Goal: Task Accomplishment & Management: Manage account settings

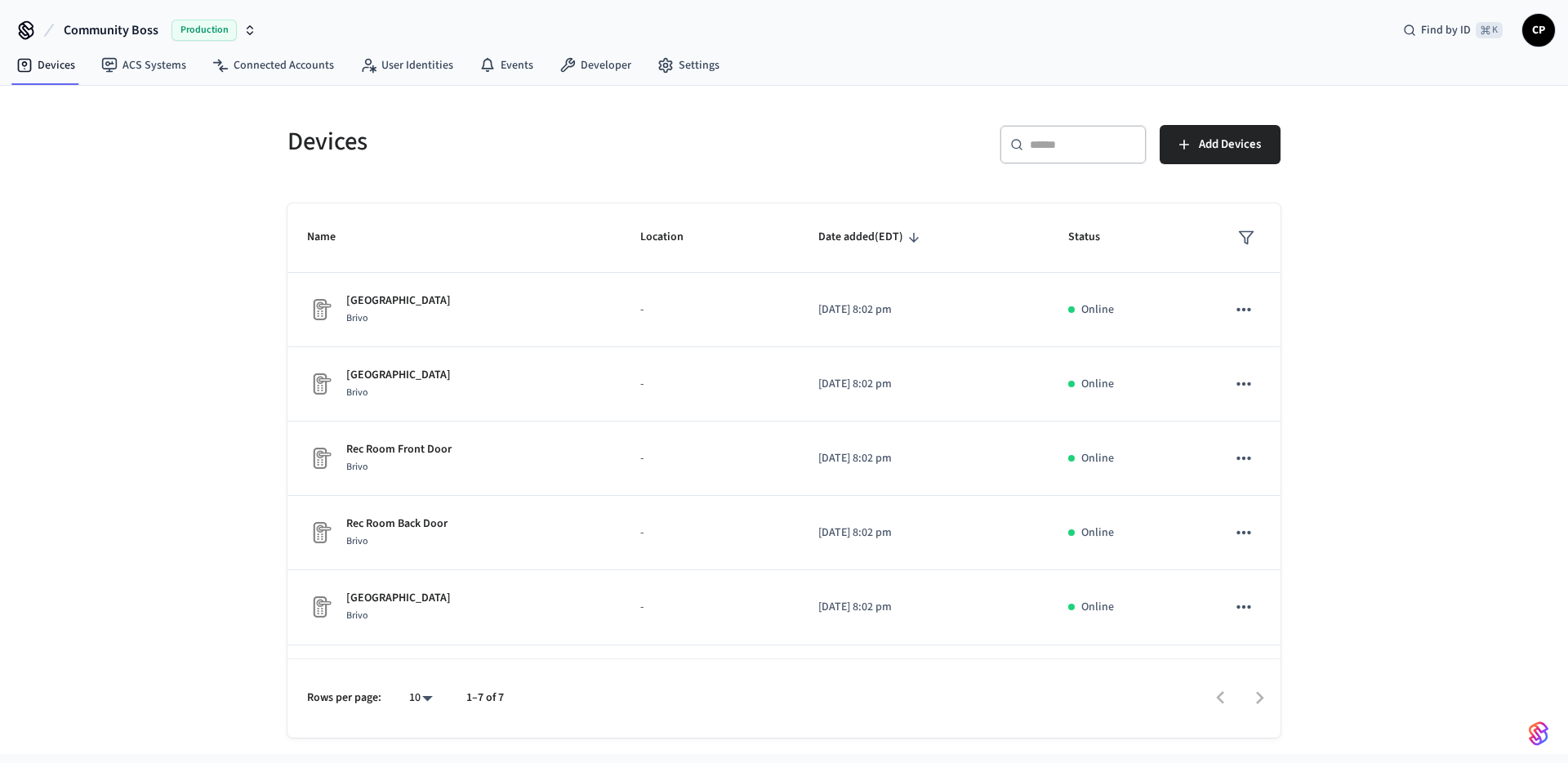
click at [255, 24] on icon "button" at bounding box center [250, 31] width 13 height 13
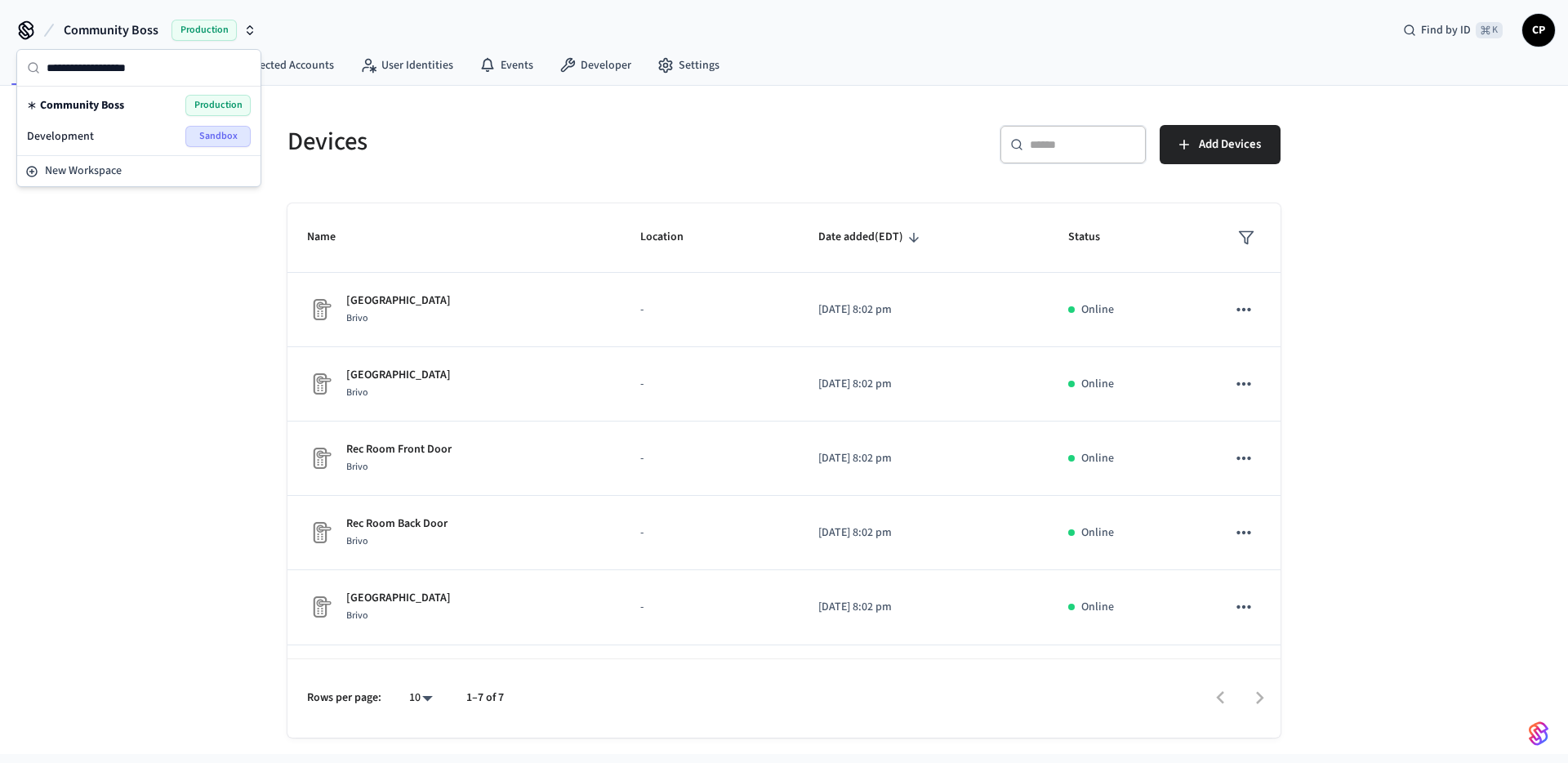
click at [101, 138] on div "Development Sandbox" at bounding box center [138, 137] width 223 height 21
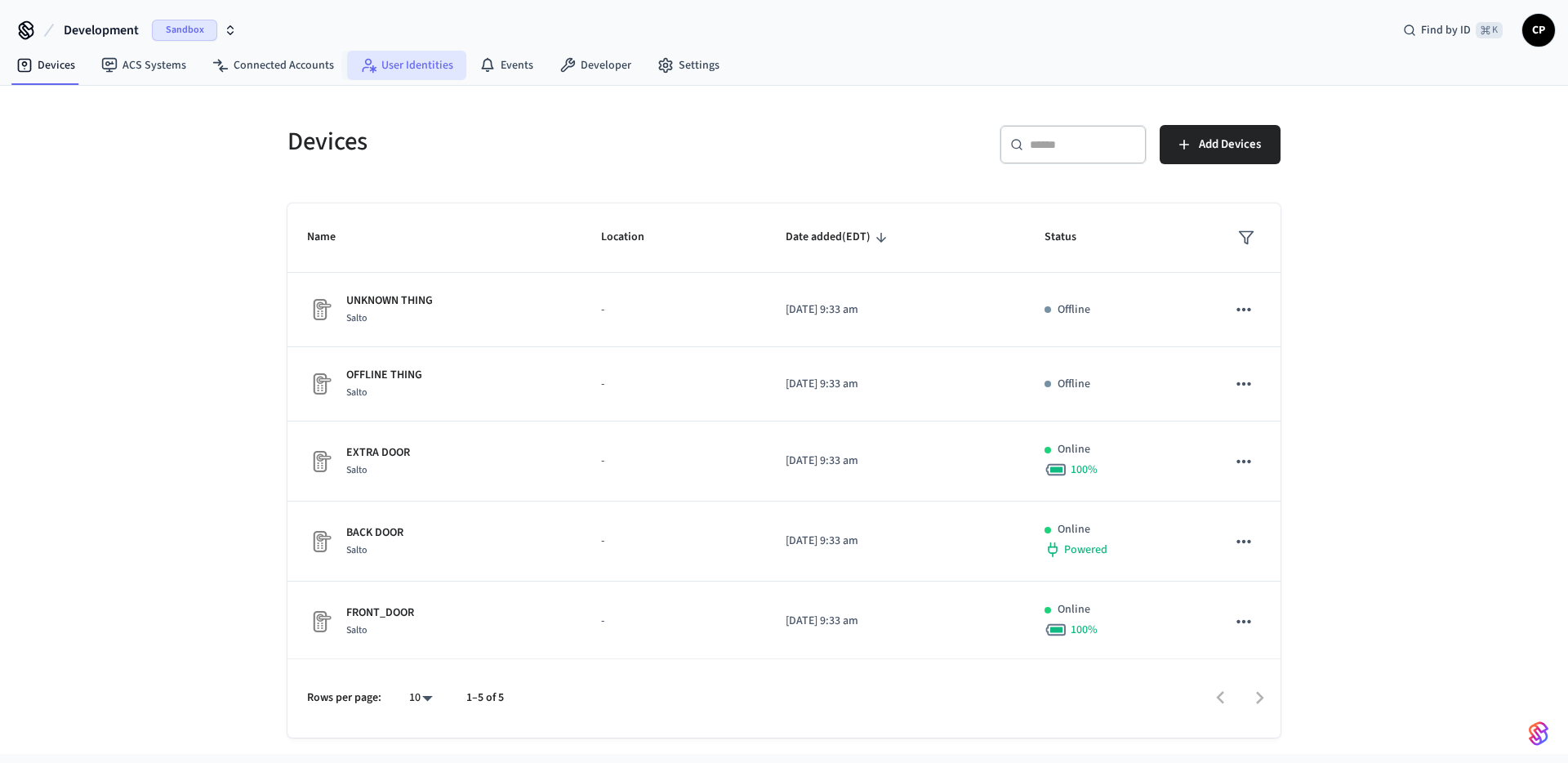
click at [402, 66] on link "User Identities" at bounding box center [406, 65] width 119 height 30
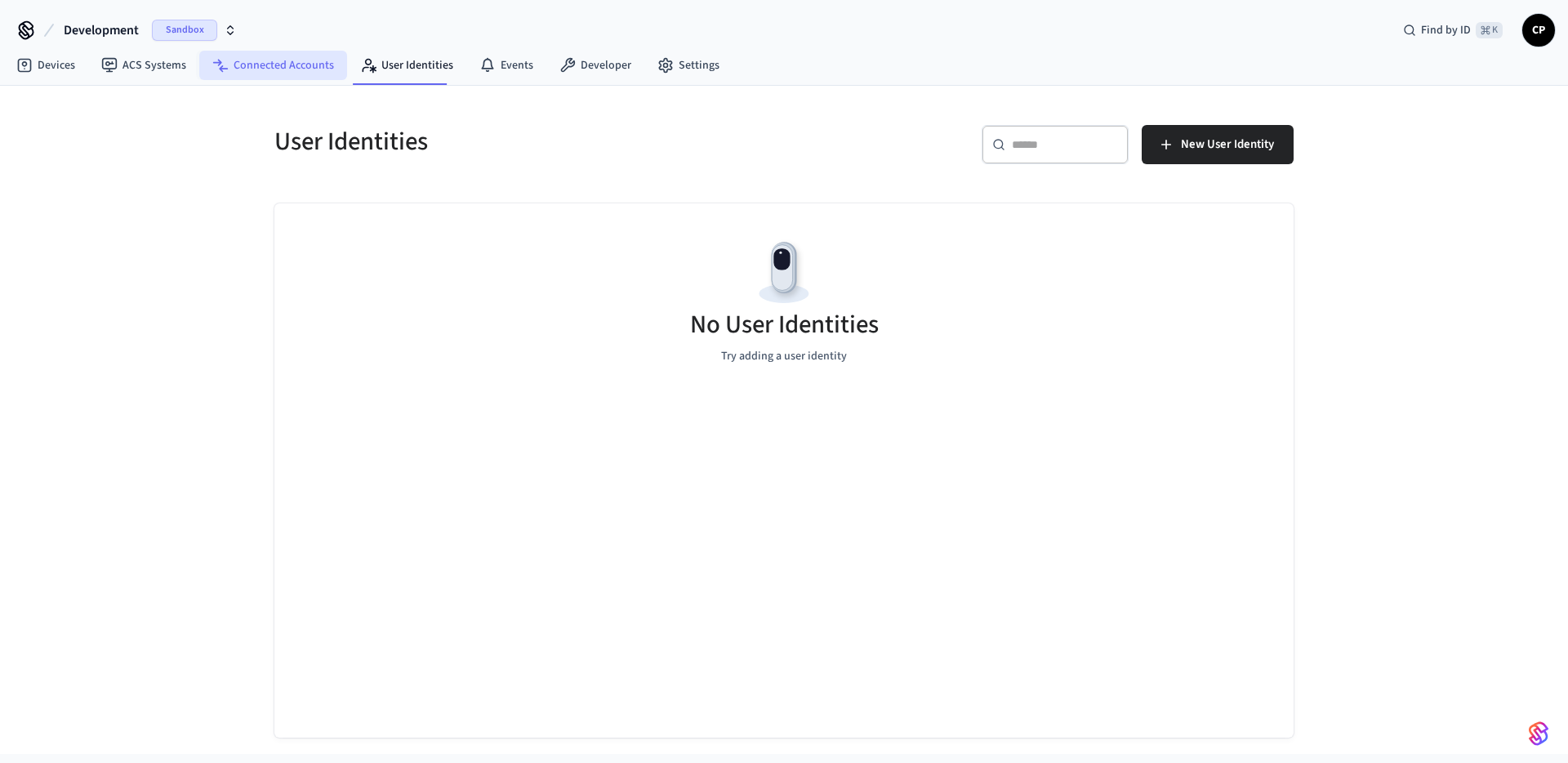
click at [319, 67] on link "Connected Accounts" at bounding box center [273, 65] width 148 height 30
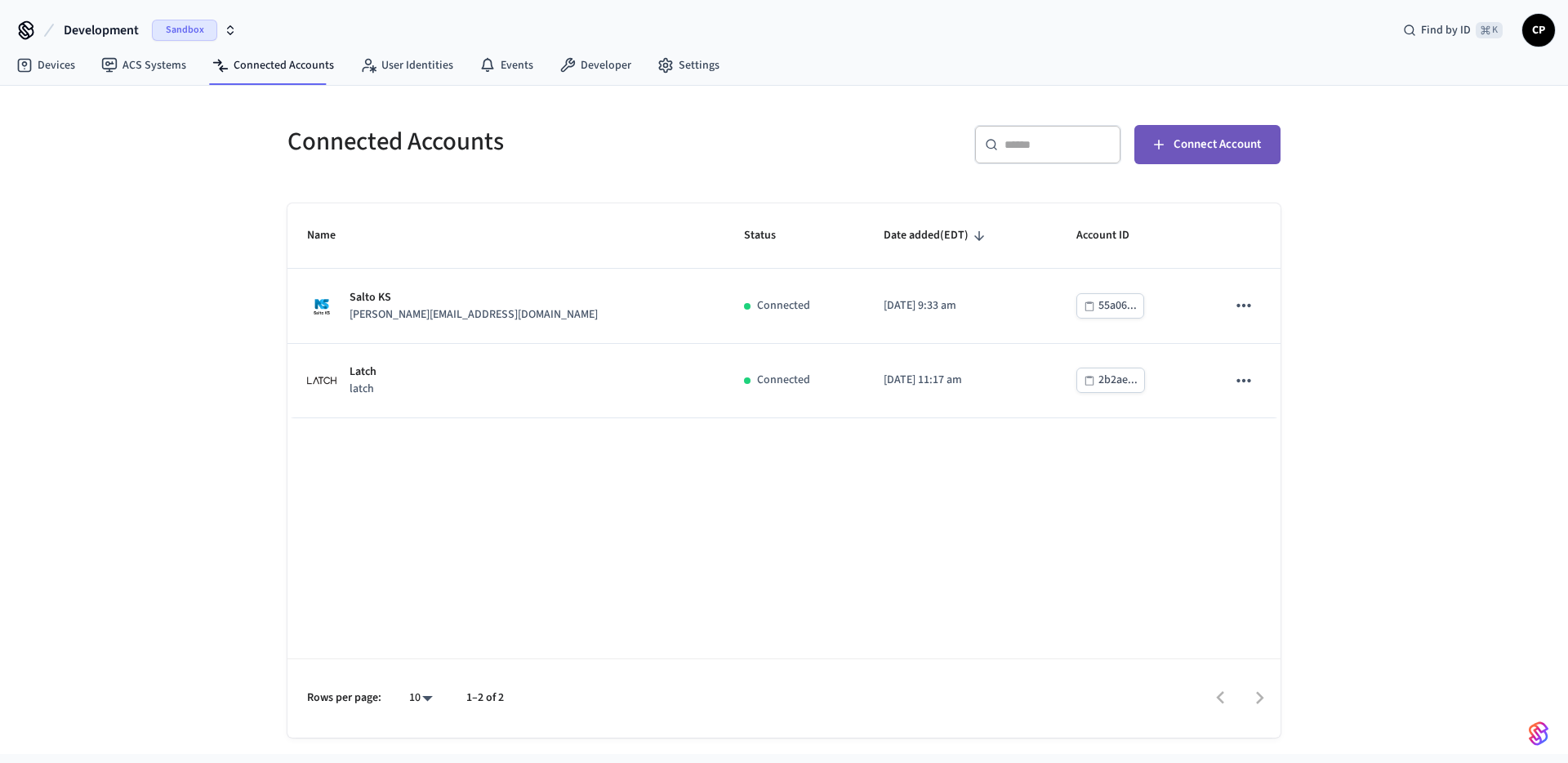
click at [1175, 141] on span "Connect Account" at bounding box center [1218, 144] width 88 height 21
click at [834, 136] on div "​ ​ Connect Account" at bounding box center [1037, 151] width 487 height 53
click at [1243, 144] on span "Connect Account" at bounding box center [1218, 144] width 88 height 21
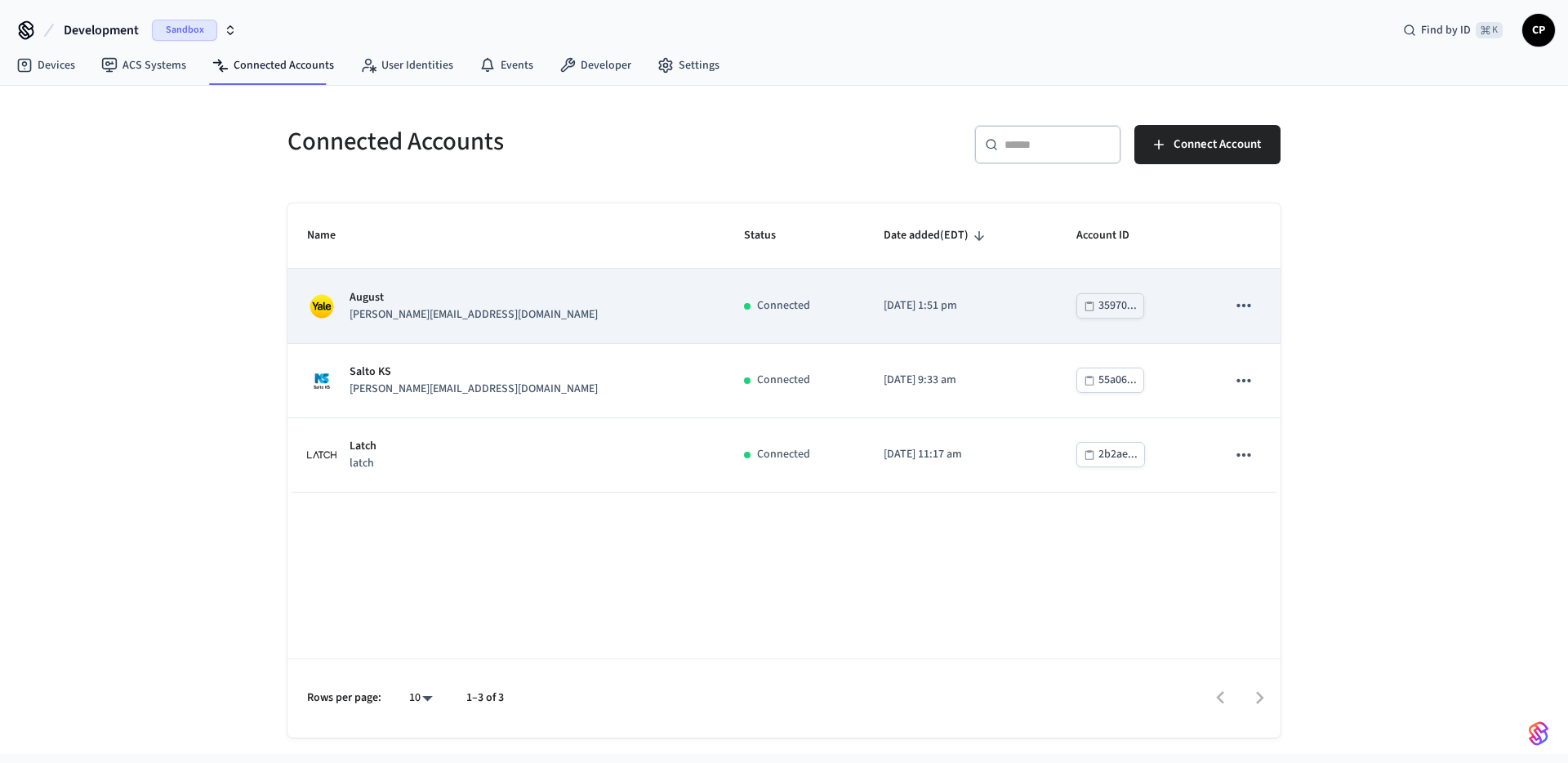
click at [374, 313] on p "[PERSON_NAME][EMAIL_ADDRESS][DOMAIN_NAME]" at bounding box center [474, 315] width 248 height 17
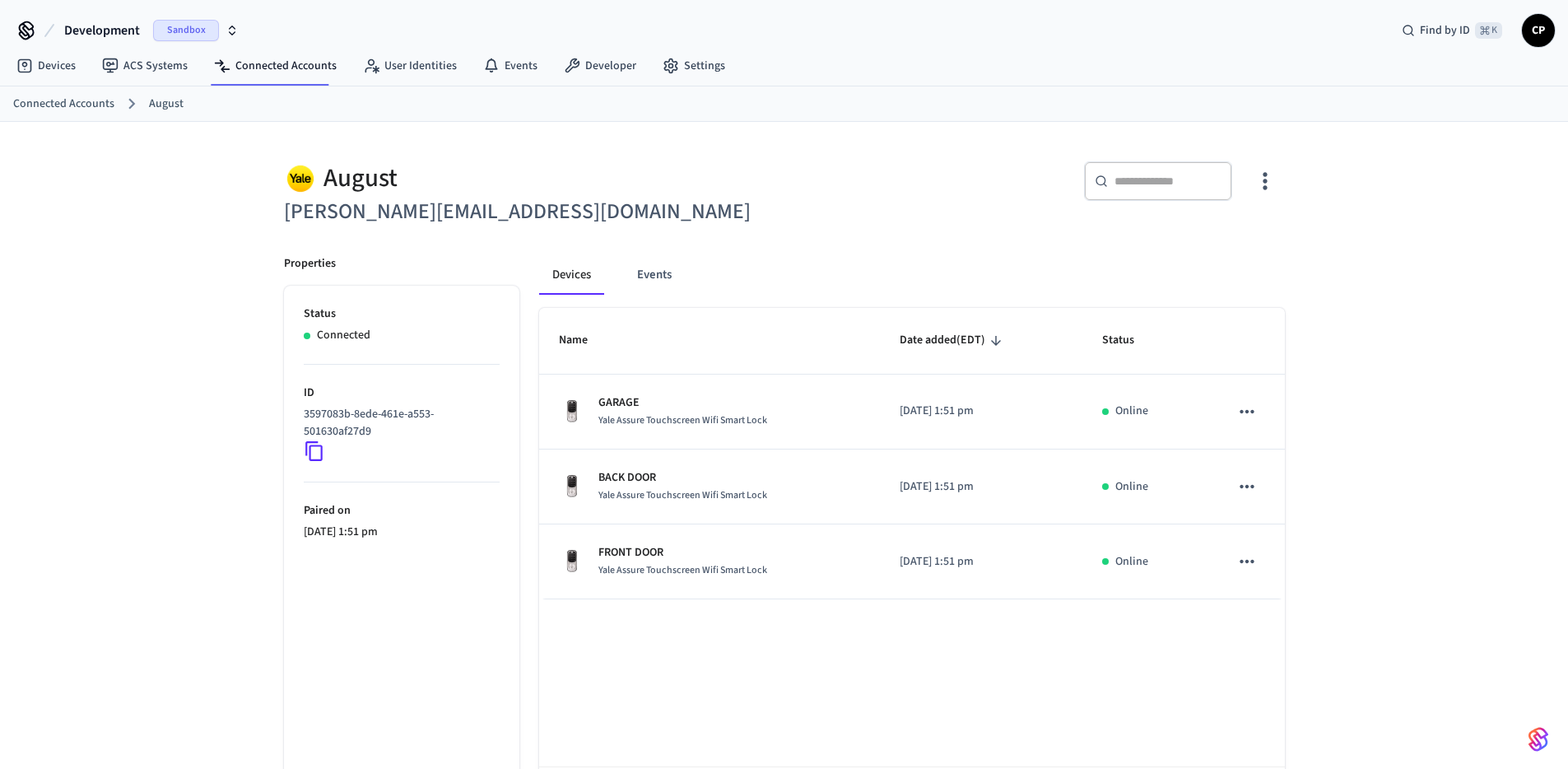
click at [223, 295] on div "August jane@example.com ​ ​ Properties Status Connected ID 3597083b-8ede-461e-a…" at bounding box center [784, 484] width 1568 height 725
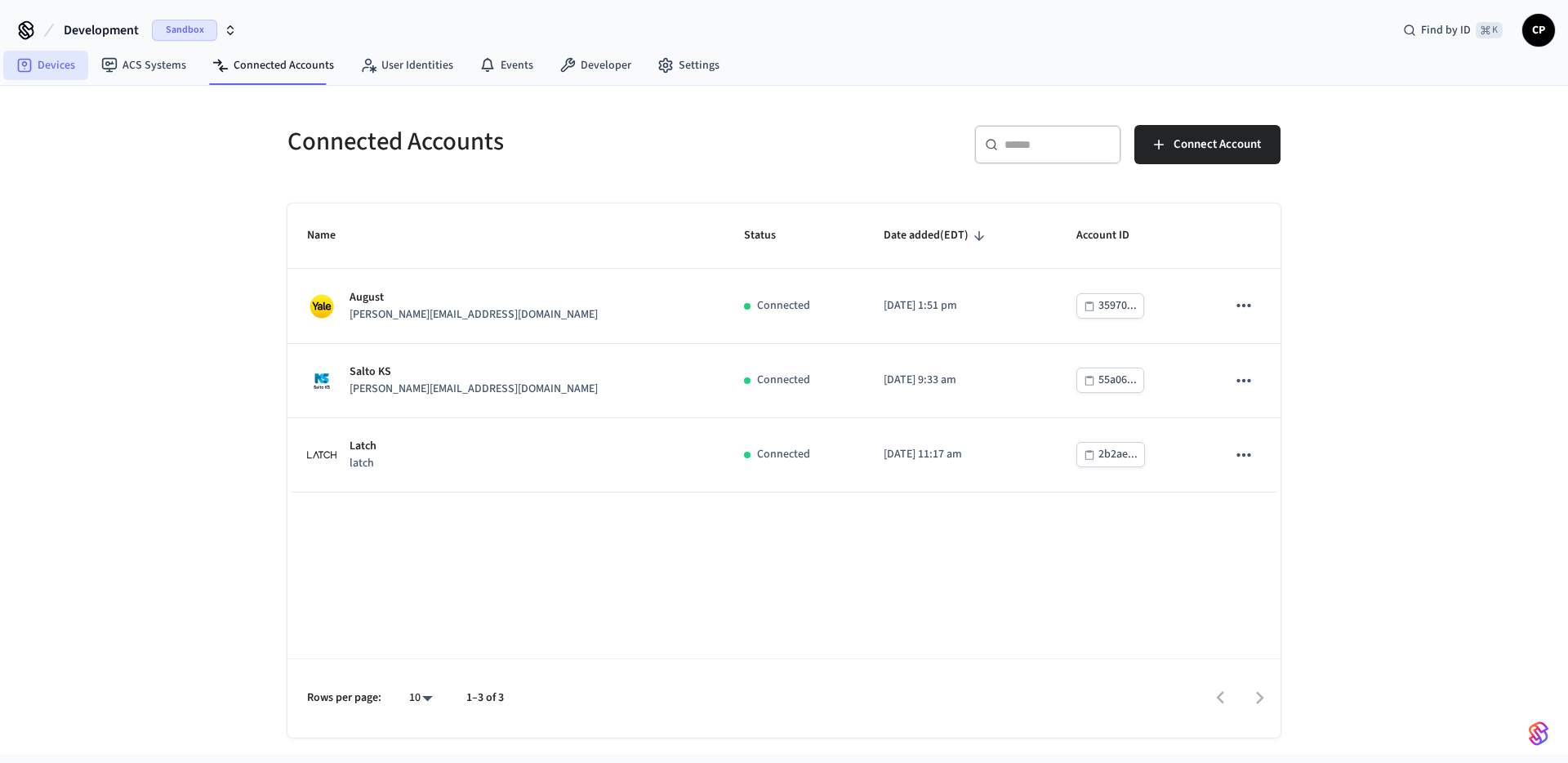
click at [66, 57] on link "Devices" at bounding box center [45, 65] width 85 height 30
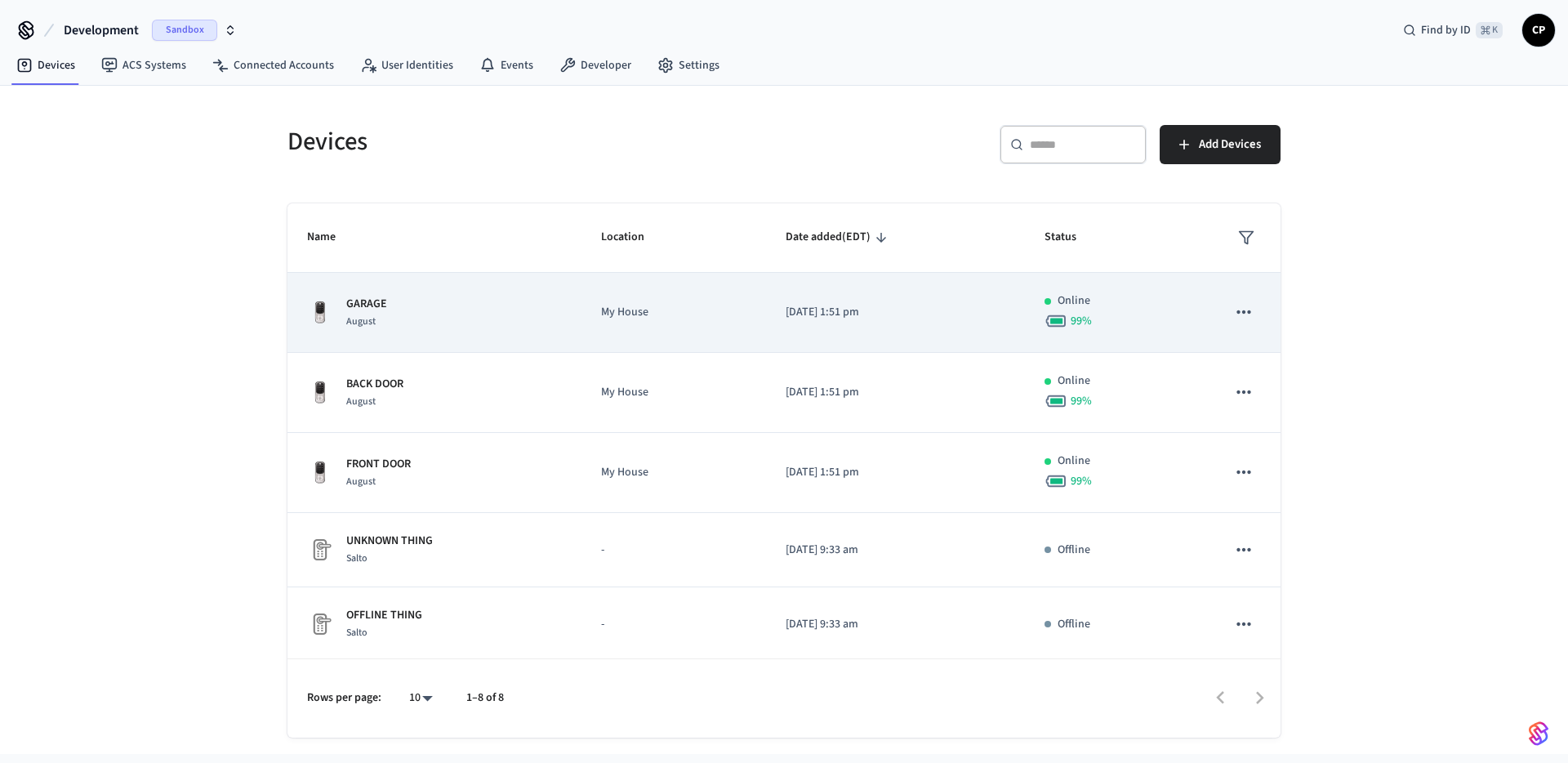
click at [369, 320] on span "August" at bounding box center [361, 321] width 30 height 14
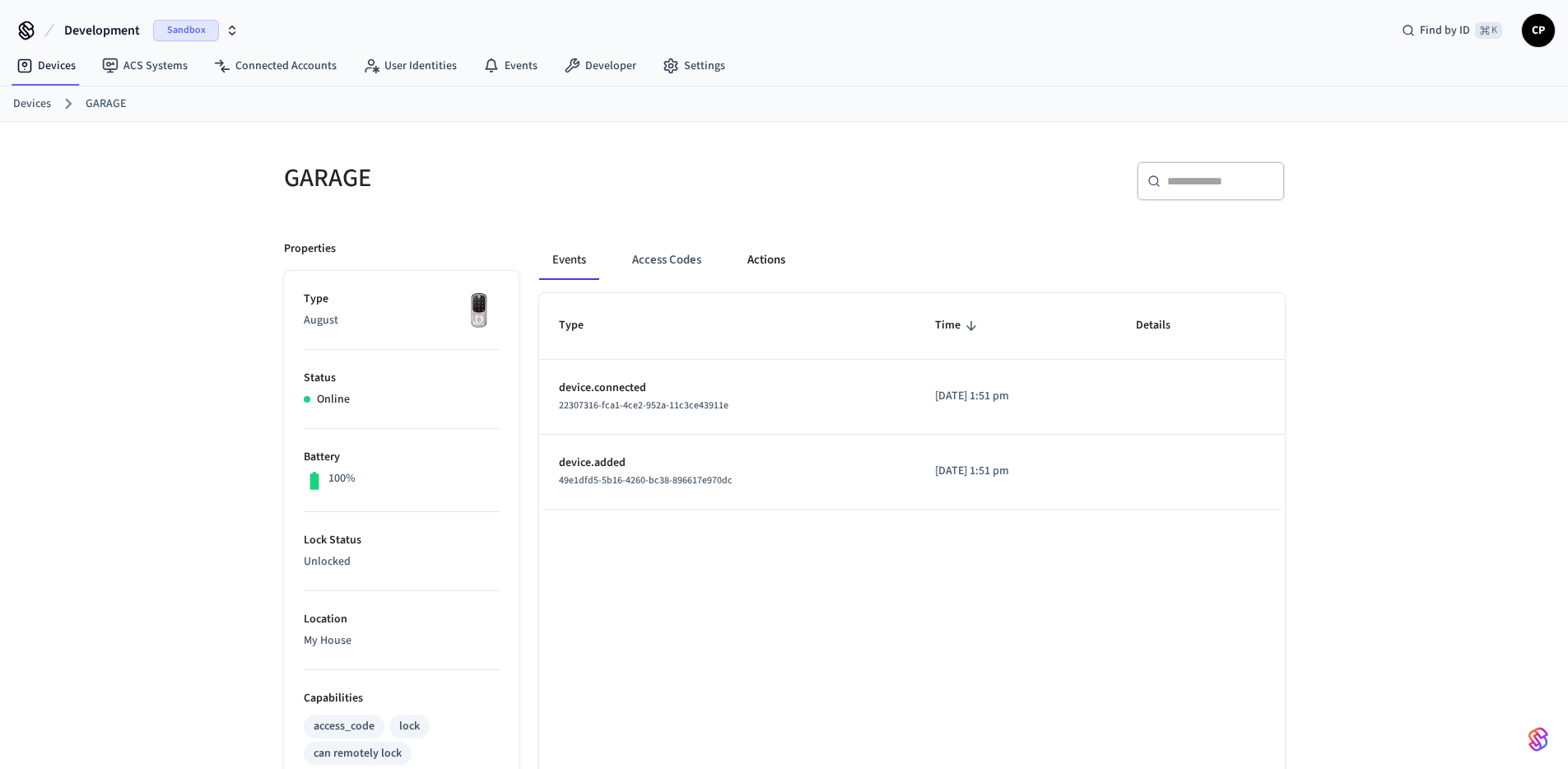
click at [781, 265] on button "Actions" at bounding box center [766, 260] width 64 height 39
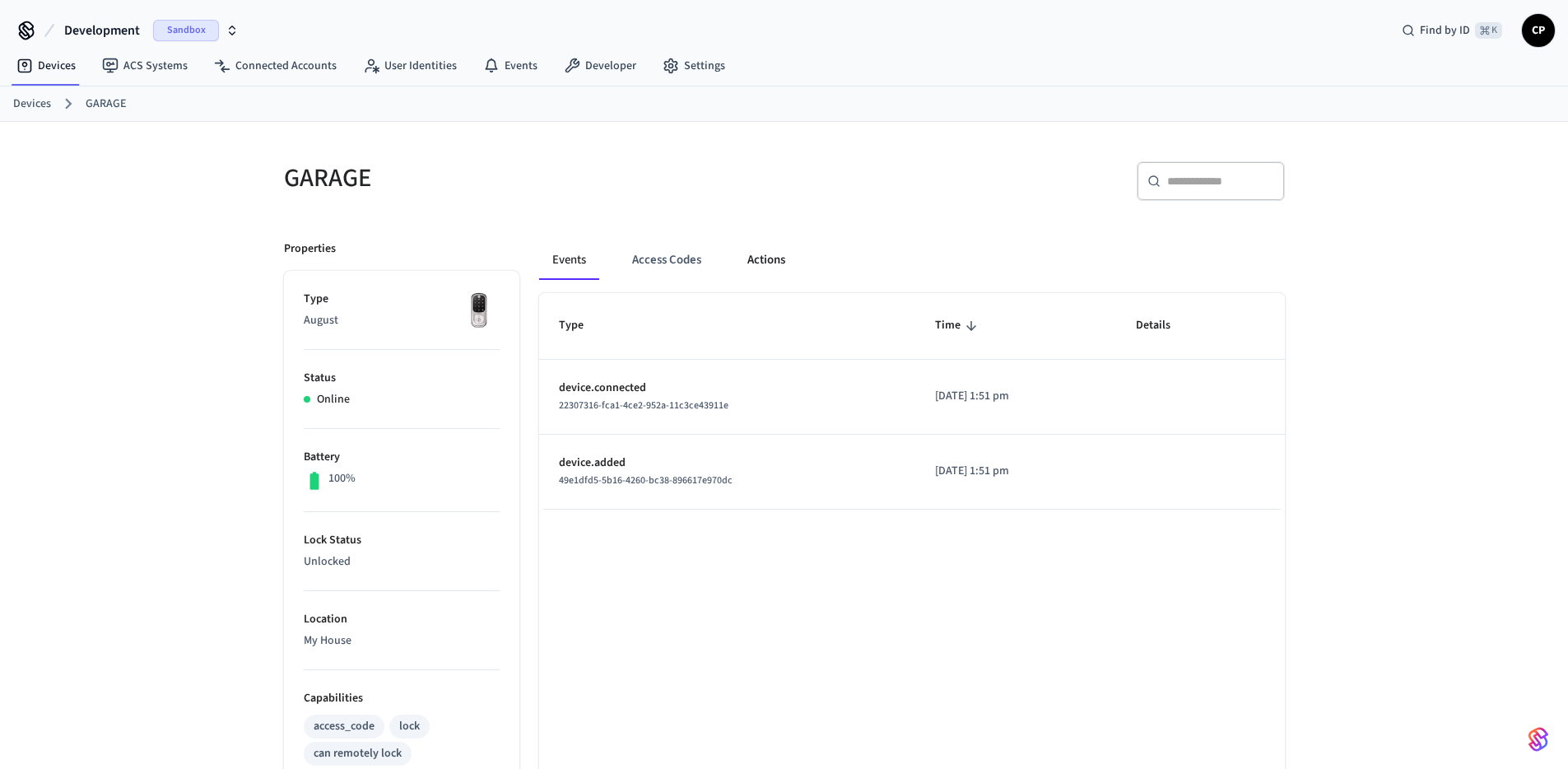
click at [756, 261] on button "Actions" at bounding box center [766, 260] width 64 height 39
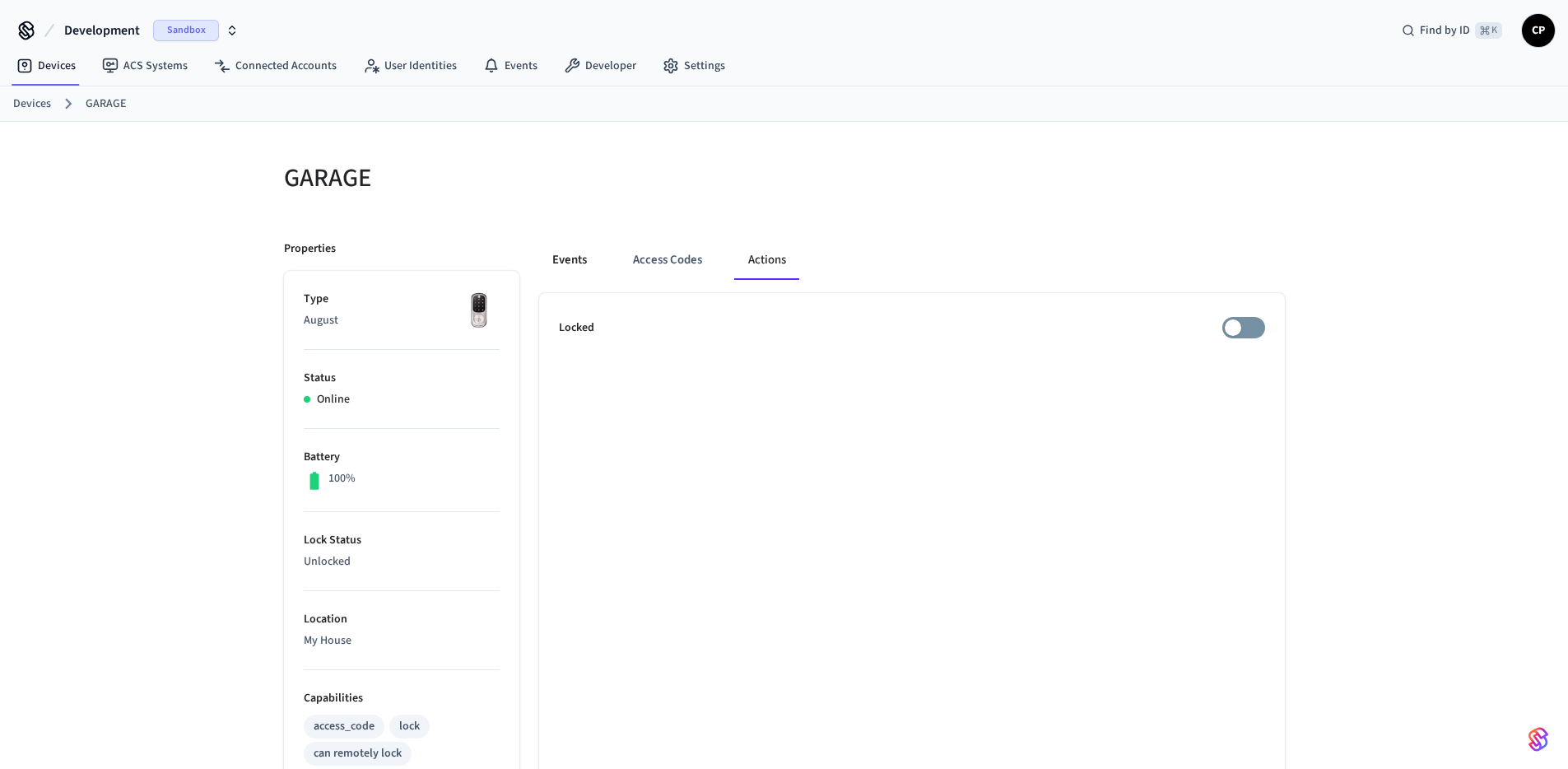
click at [575, 262] on button "Events" at bounding box center [569, 260] width 61 height 39
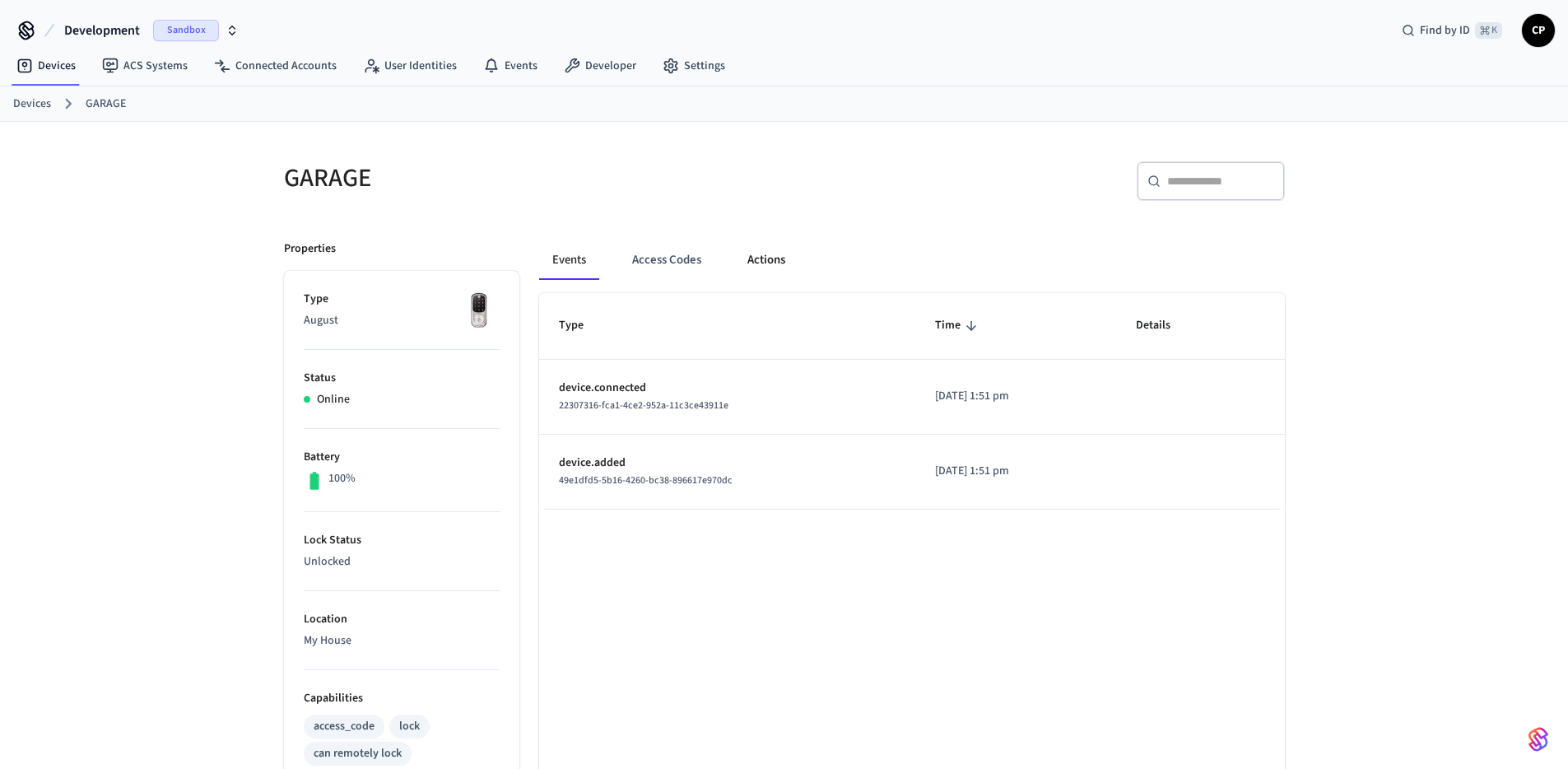
click at [781, 256] on button "Actions" at bounding box center [766, 260] width 64 height 39
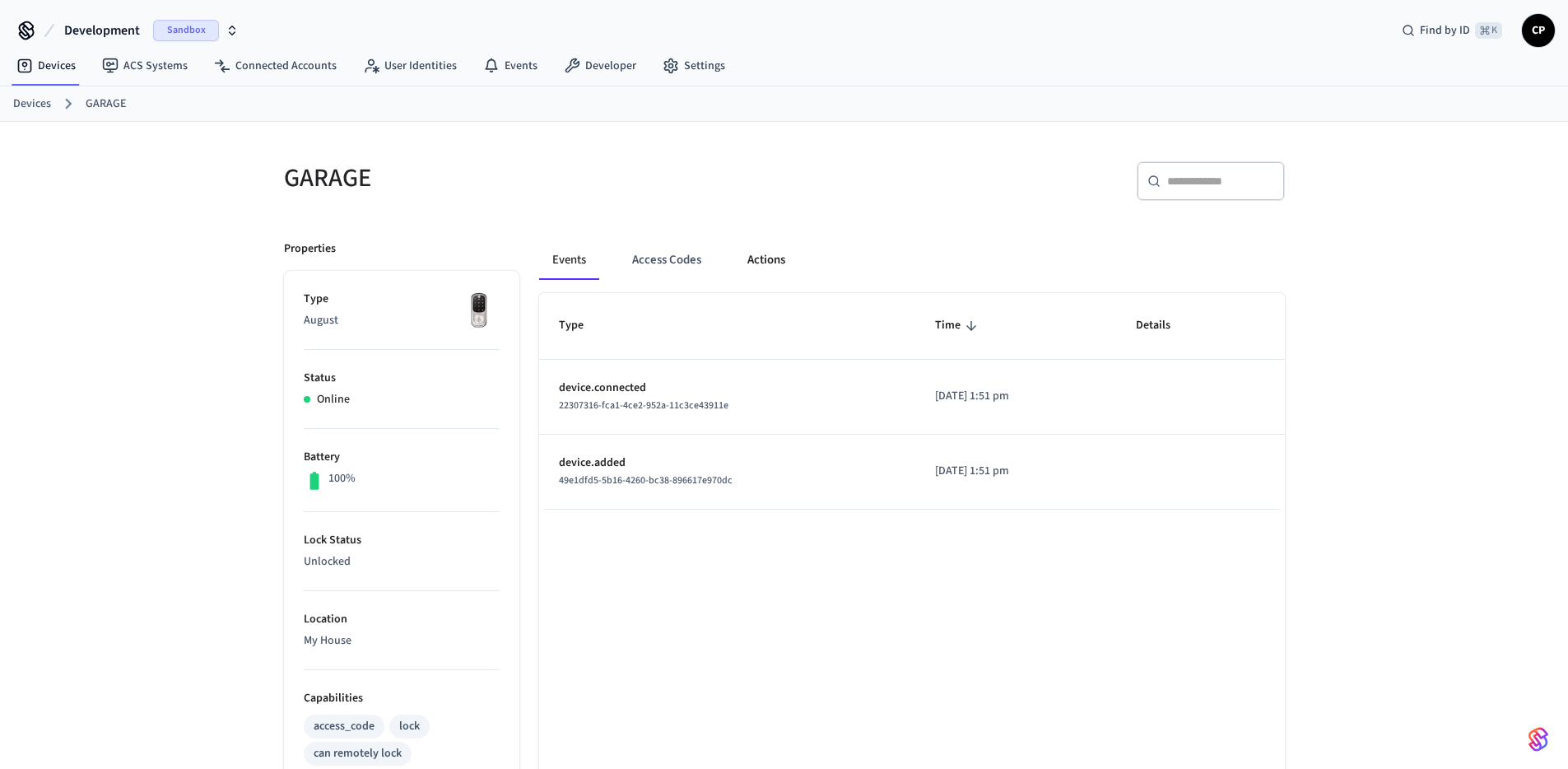
click at [782, 255] on button "Actions" at bounding box center [766, 260] width 64 height 39
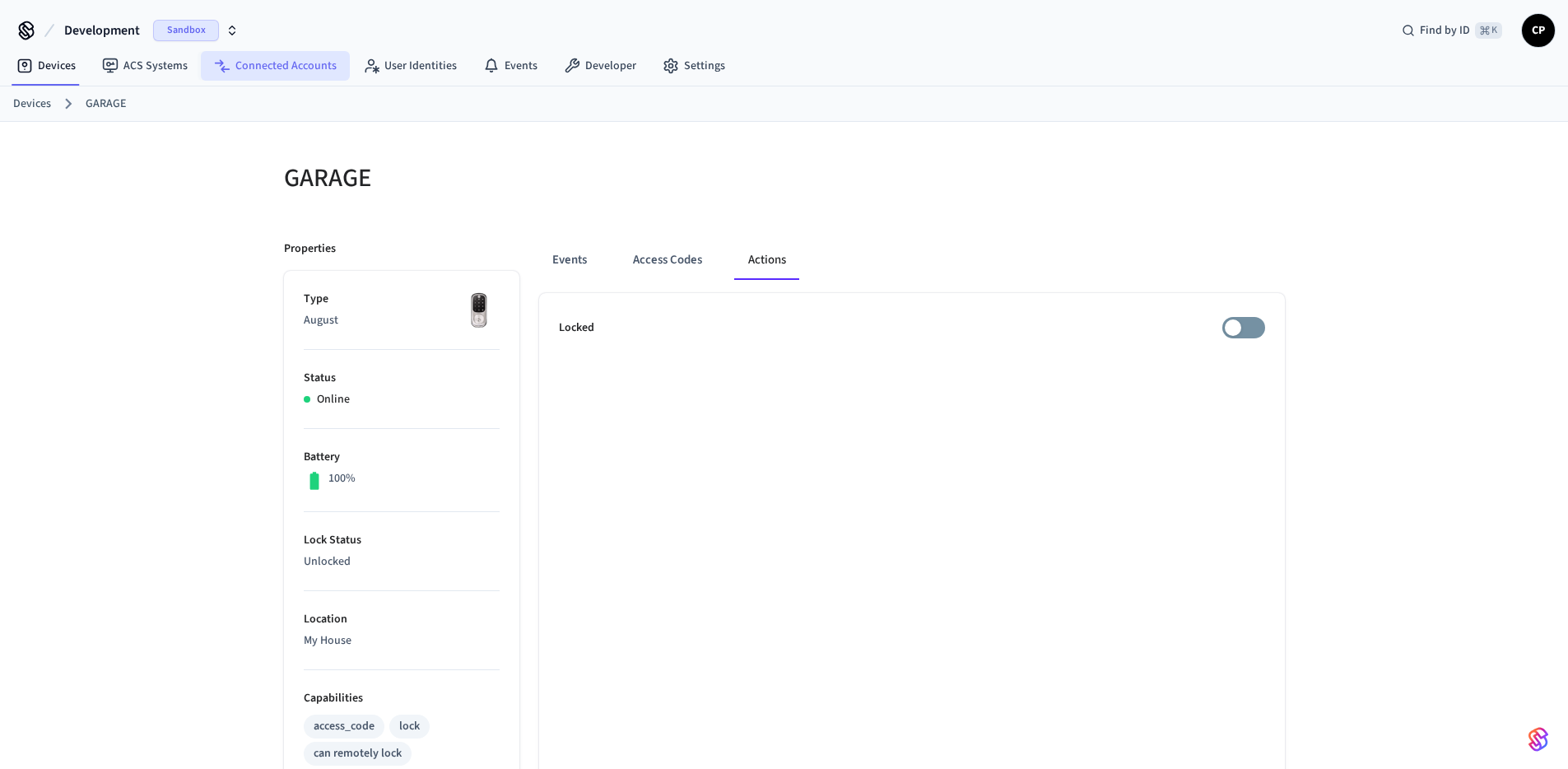
click at [302, 65] on link "Connected Accounts" at bounding box center [275, 65] width 149 height 30
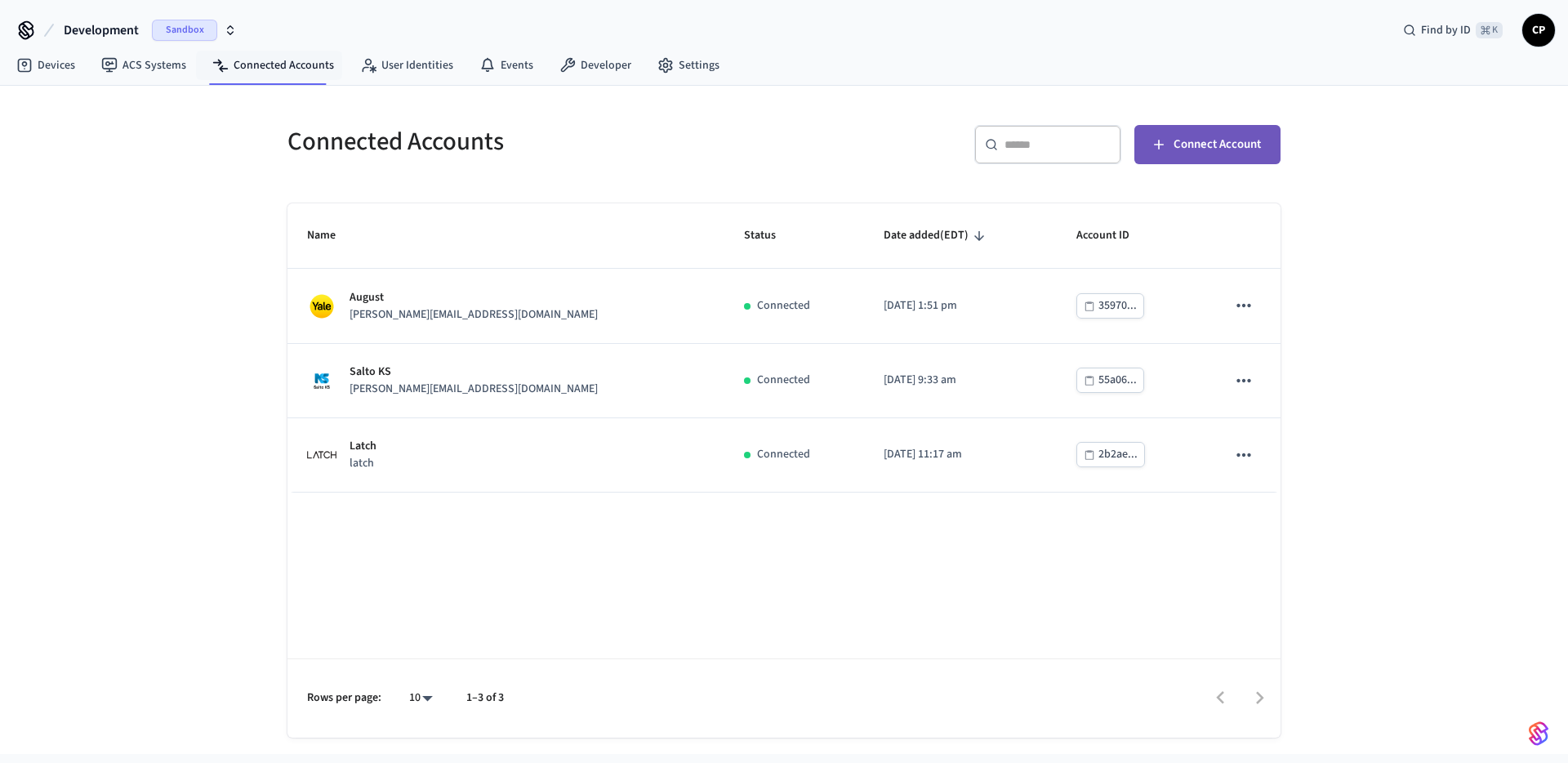
click at [1209, 152] on span "Connect Account" at bounding box center [1218, 144] width 88 height 21
click at [571, 583] on div "Name Status Date added (EDT) Account ID August jane@example.com Connected 2025/…" at bounding box center [784, 470] width 993 height 534
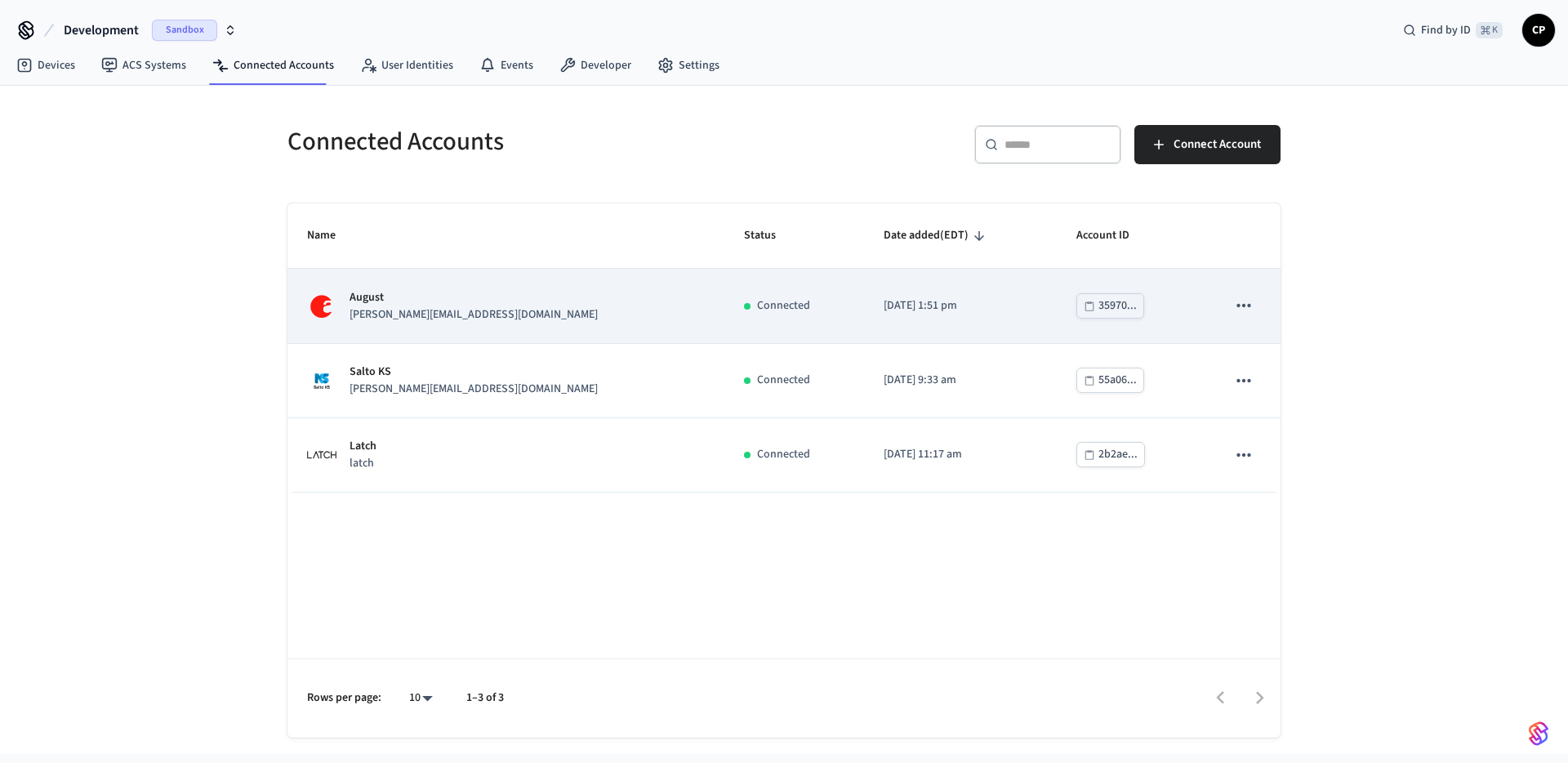
click at [377, 303] on p "August" at bounding box center [474, 298] width 248 height 17
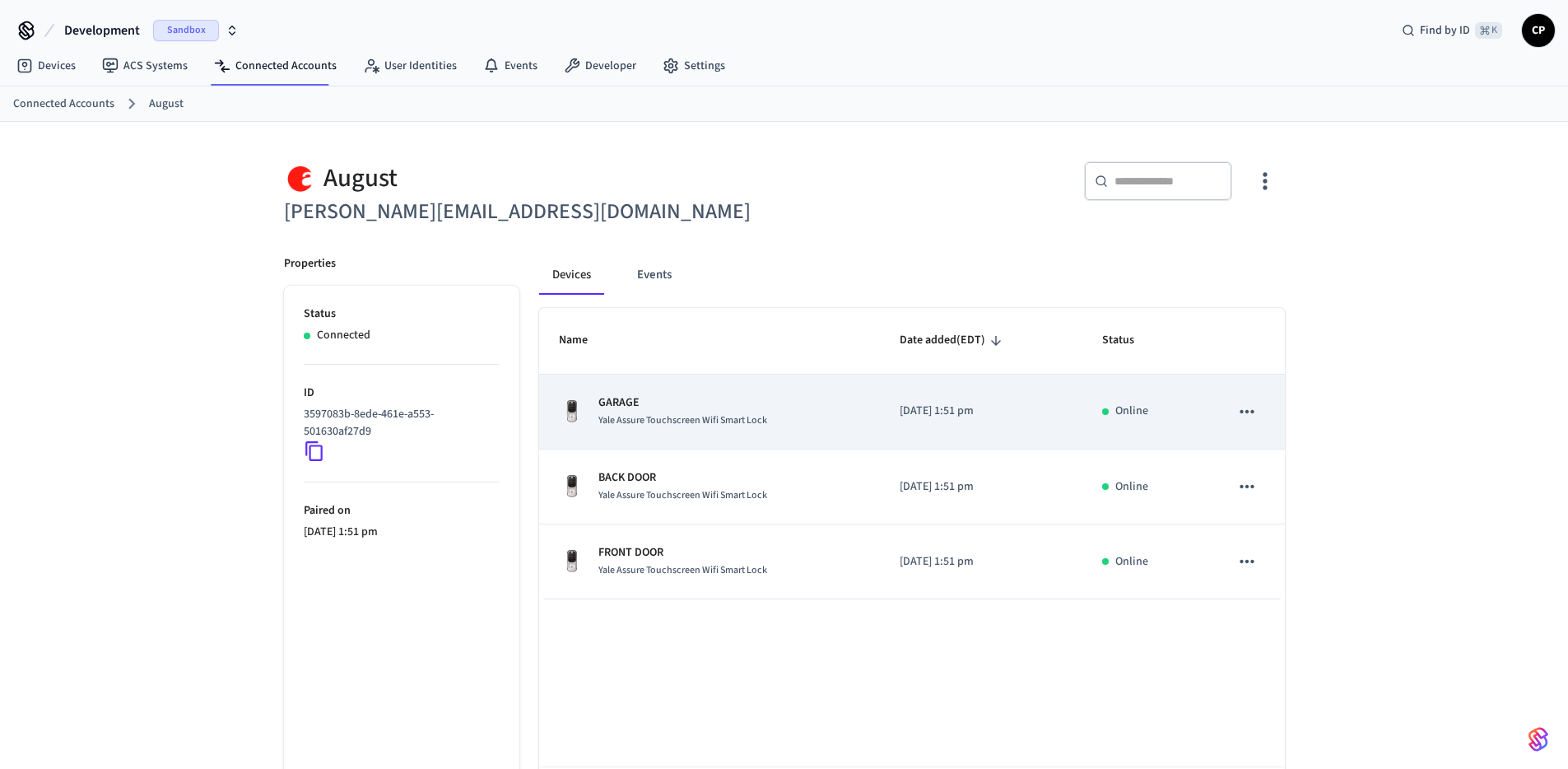
click at [648, 416] on span "Yale Assure Touchscreen Wifi Smart Lock" at bounding box center [682, 420] width 168 height 14
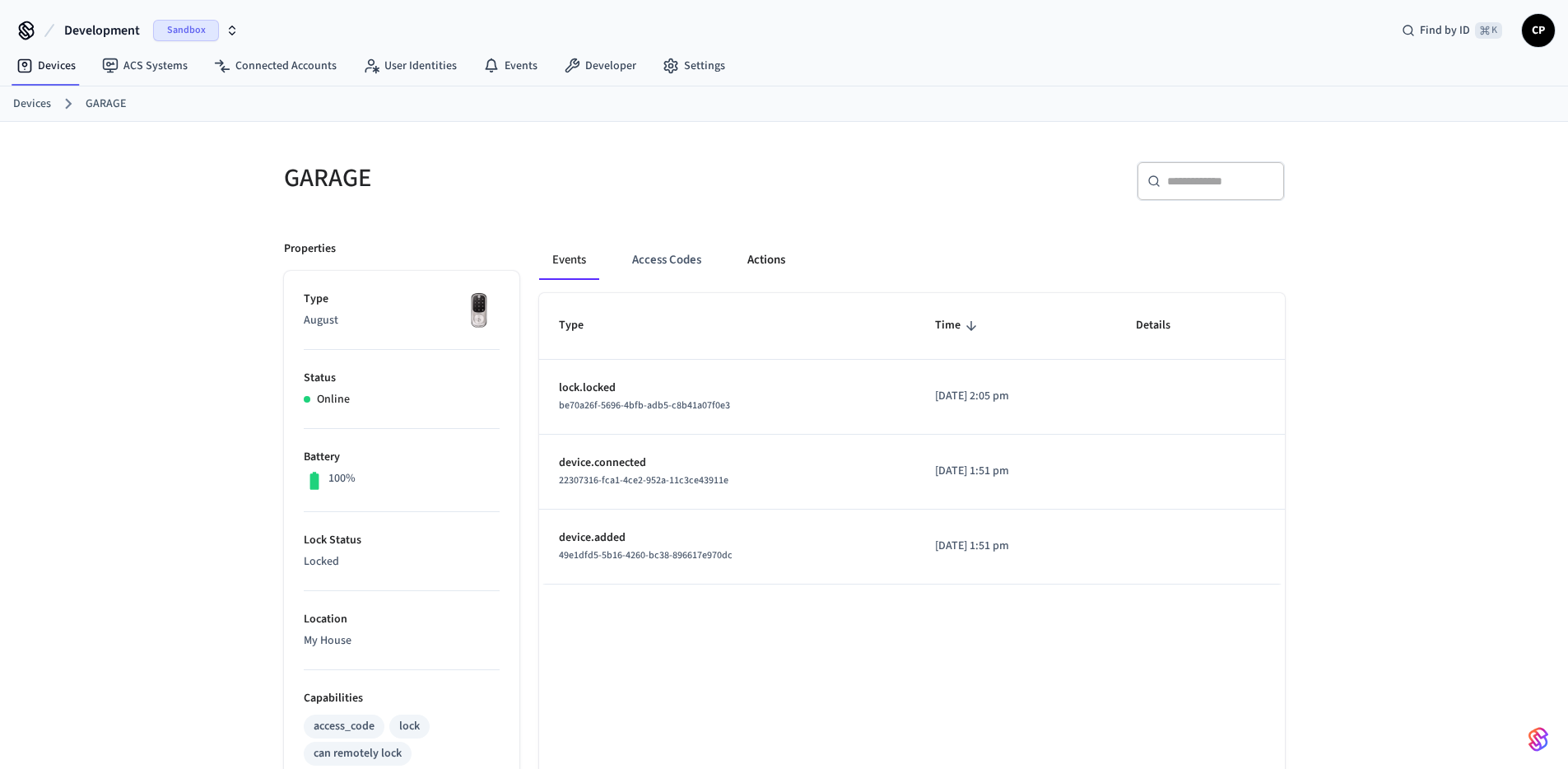
click at [766, 266] on button "Actions" at bounding box center [766, 260] width 64 height 39
click at [772, 267] on button "Actions" at bounding box center [766, 260] width 64 height 39
click at [776, 263] on button "Actions" at bounding box center [766, 260] width 64 height 39
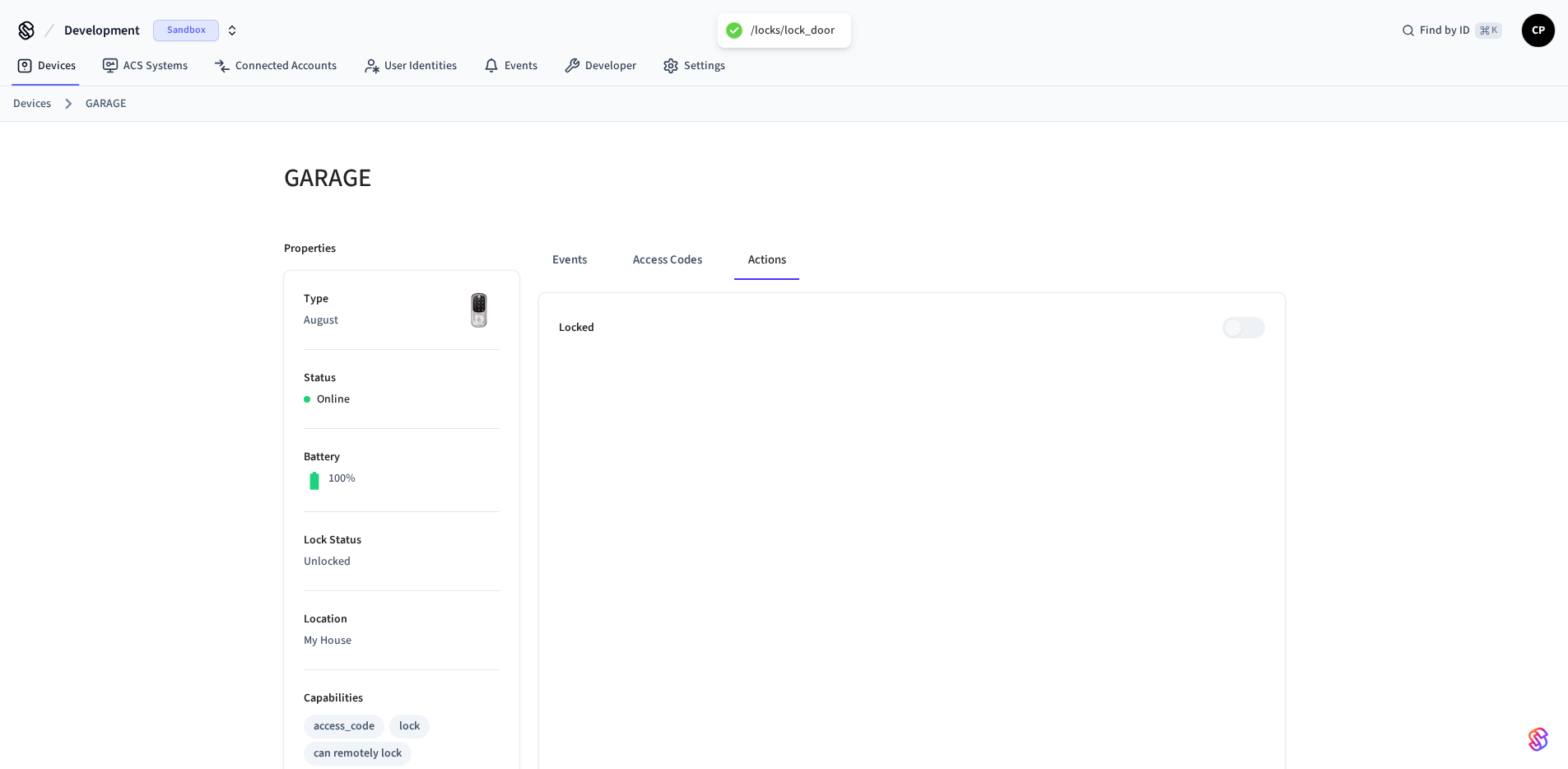
click at [174, 556] on div "GARAGE Properties Type August Status Online Battery 100% Lock Status Unlocked L…" at bounding box center [784, 712] width 1568 height 1180
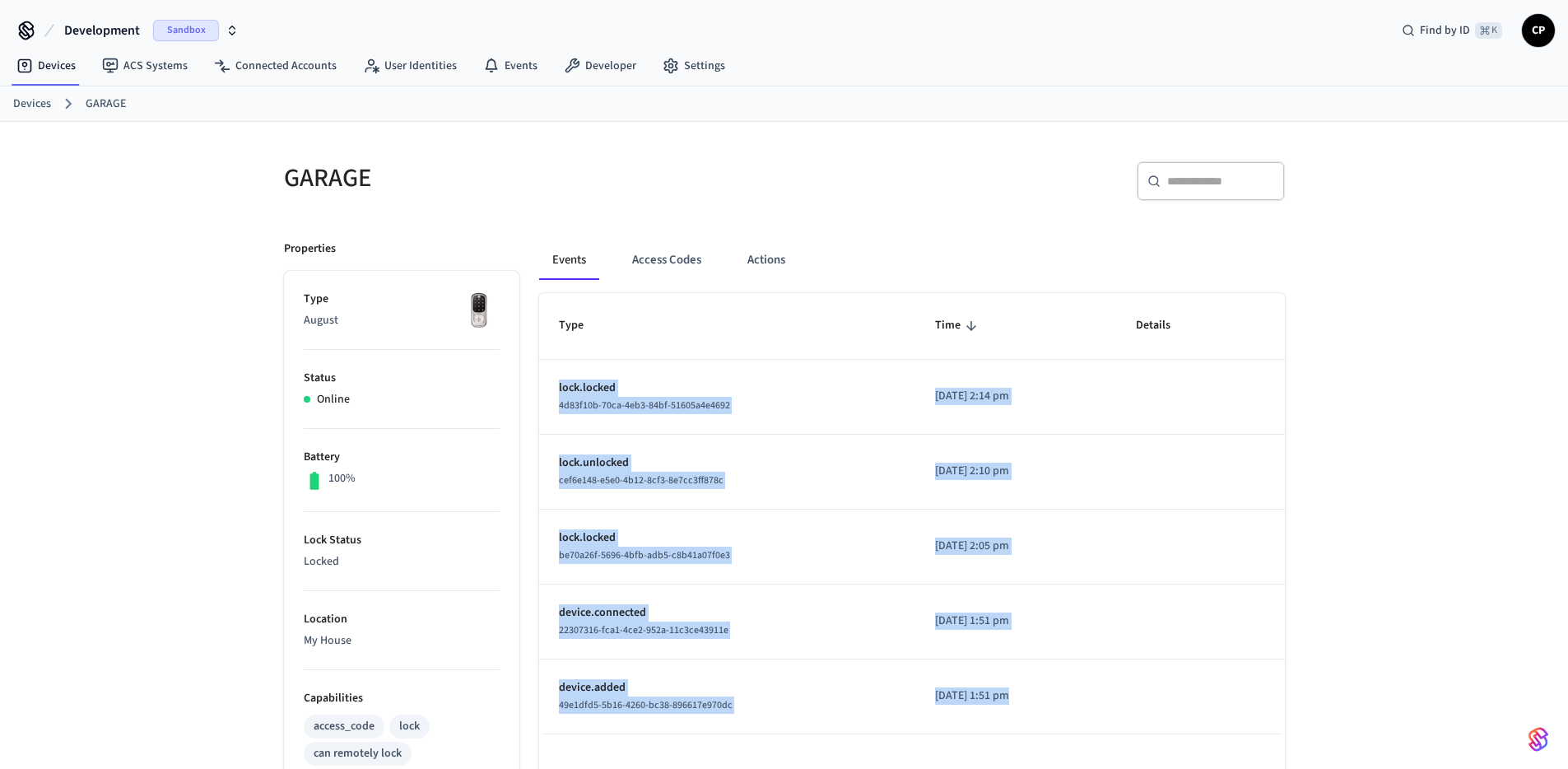
drag, startPoint x: 1232, startPoint y: 742, endPoint x: 1171, endPoint y: 670, distance: 94.4
drag, startPoint x: 1184, startPoint y: 723, endPoint x: 573, endPoint y: 396, distance: 693.0
click at [556, 389] on tbody "lock.locked 4d83f10b-70ca-4eb3-84bf-51605a4e4692 [DATE] 2:14 pm lock.unlocked c…" at bounding box center [912, 547] width 746 height 374
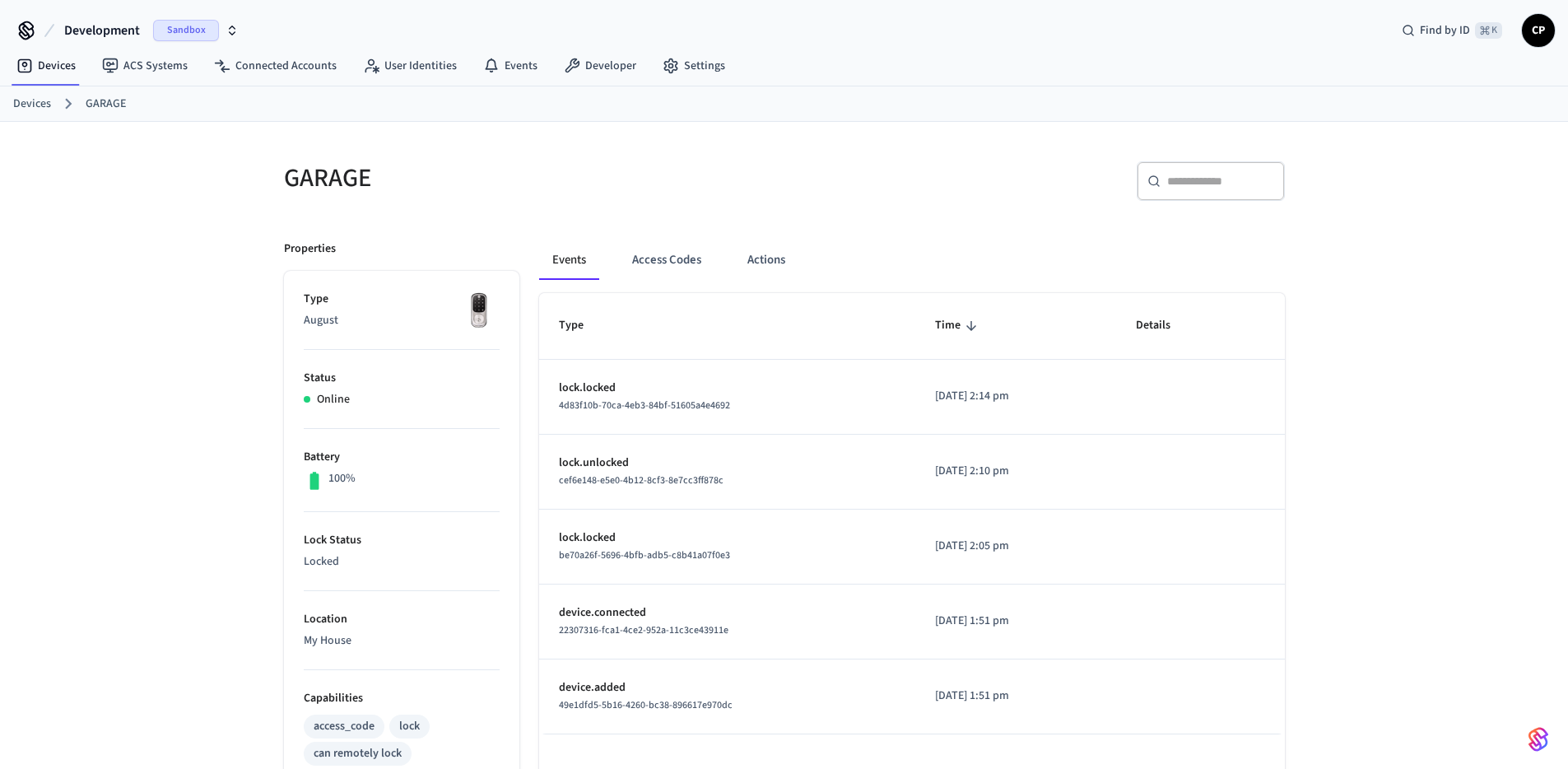
click at [1392, 554] on div "GARAGE ​ ​ Properties Type August Status Online Battery 100% Lock Status Locked…" at bounding box center [784, 712] width 1568 height 1180
